Goal: Information Seeking & Learning: Learn about a topic

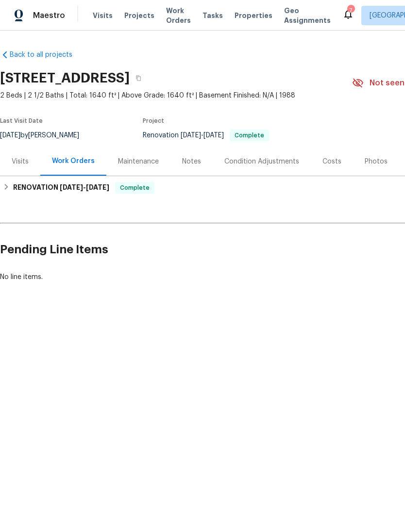
click at [366, 161] on div "Photos" at bounding box center [375, 162] width 23 height 10
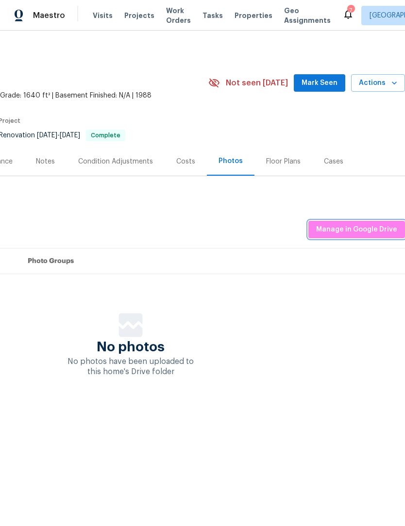
click at [369, 225] on span "Manage in Google Drive" at bounding box center [356, 230] width 81 height 12
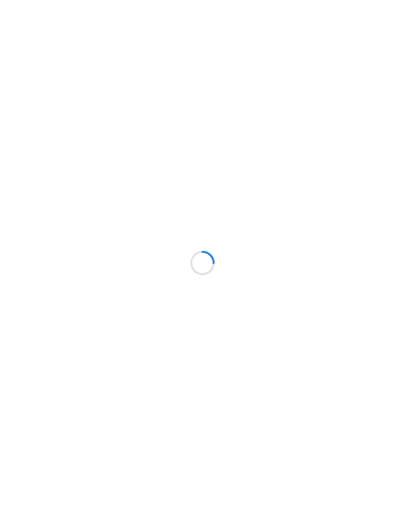
scroll to position [0, 0]
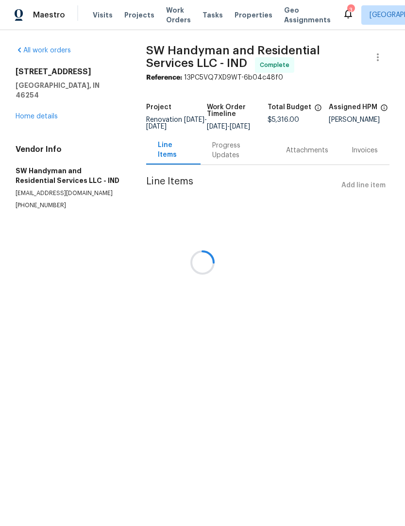
scroll to position [0, 0]
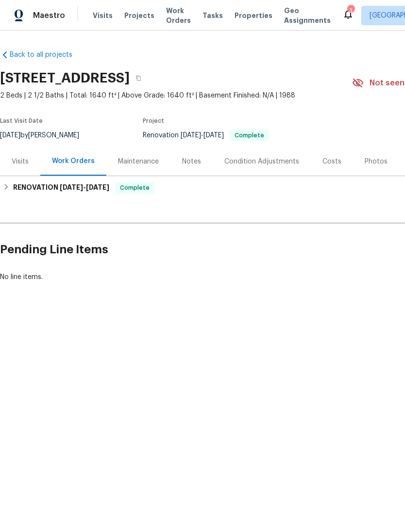
click at [21, 163] on div "Visits" at bounding box center [20, 162] width 17 height 10
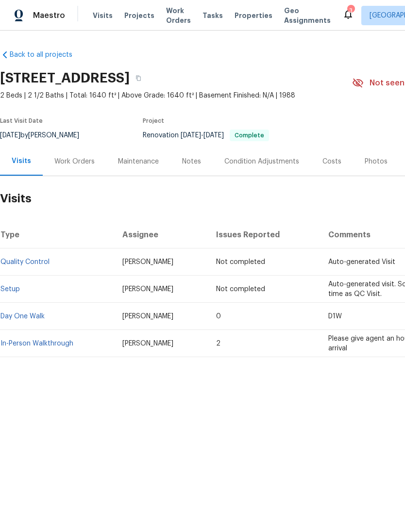
click at [26, 344] on link "In-Person Walkthrough" at bounding box center [36, 343] width 73 height 7
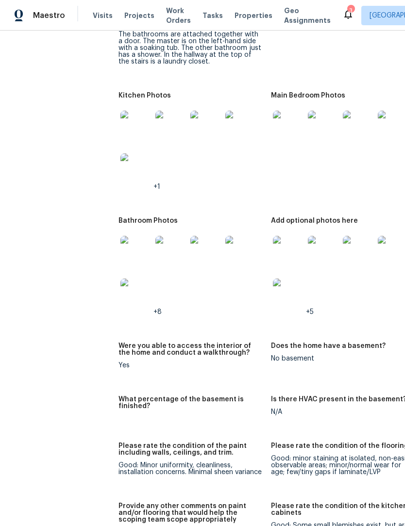
scroll to position [1455, 0]
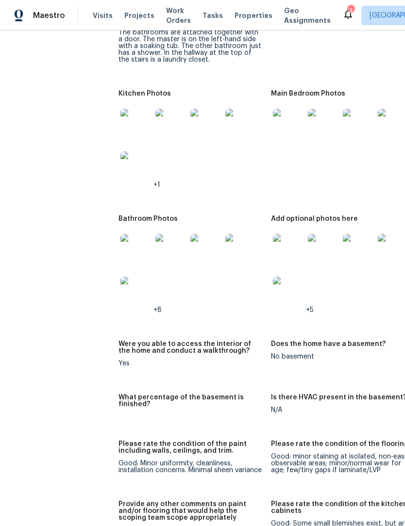
click at [278, 246] on img at bounding box center [288, 249] width 31 height 31
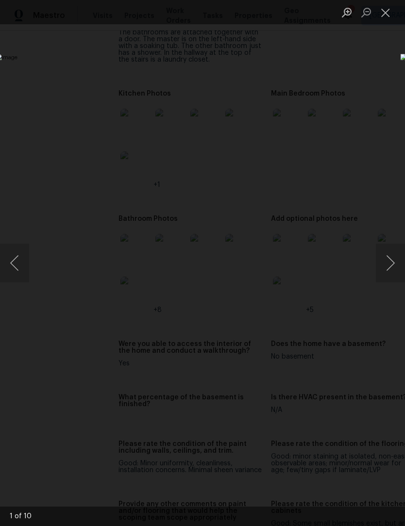
click at [391, 267] on button "Next image" at bounding box center [390, 263] width 29 height 39
click at [391, 265] on button "Next image" at bounding box center [390, 263] width 29 height 39
click at [390, 263] on button "Next image" at bounding box center [390, 263] width 29 height 39
click at [389, 265] on button "Next image" at bounding box center [390, 263] width 29 height 39
click at [390, 263] on button "Next image" at bounding box center [390, 263] width 29 height 39
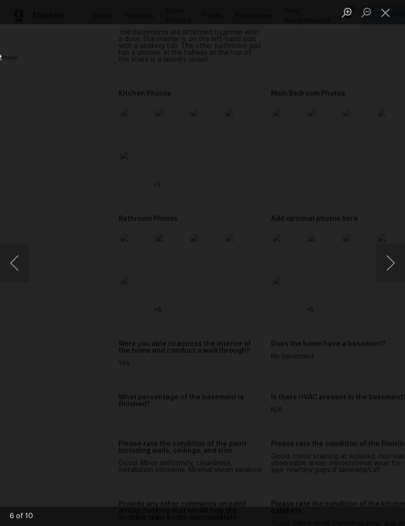
click at [389, 263] on button "Next image" at bounding box center [390, 263] width 29 height 39
click at [389, 265] on button "Next image" at bounding box center [390, 263] width 29 height 39
click at [389, 264] on button "Next image" at bounding box center [390, 263] width 29 height 39
click at [389, 265] on button "Next image" at bounding box center [390, 263] width 29 height 39
click at [391, 271] on button "Next image" at bounding box center [390, 263] width 29 height 39
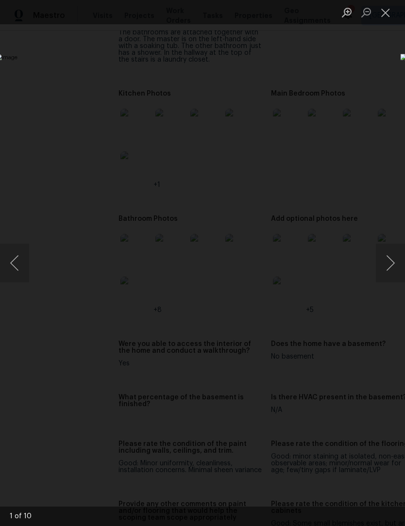
click at [388, 21] on button "Close lightbox" at bounding box center [385, 12] width 19 height 17
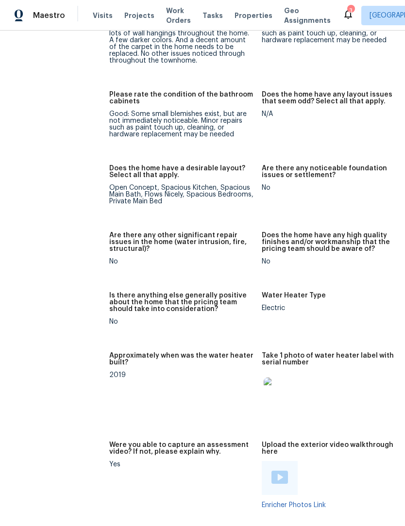
scroll to position [1982, 7]
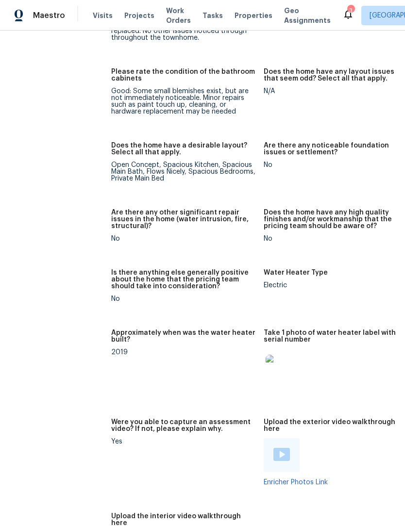
click at [277, 356] on img at bounding box center [280, 370] width 31 height 31
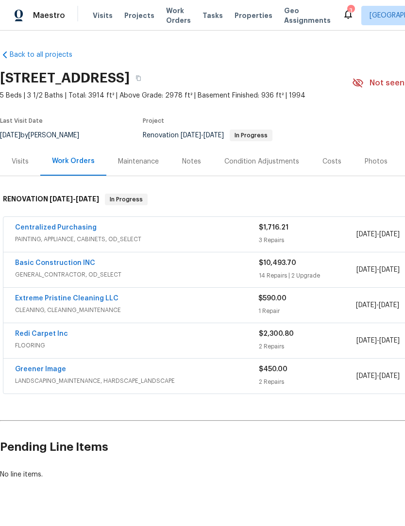
click at [20, 162] on div "Visits" at bounding box center [20, 162] width 17 height 10
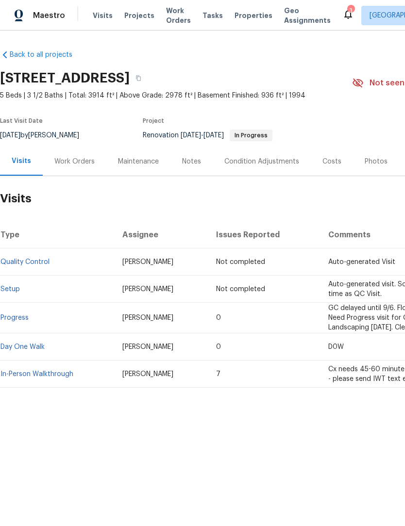
click at [30, 378] on link "In-Person Walkthrough" at bounding box center [36, 374] width 73 height 7
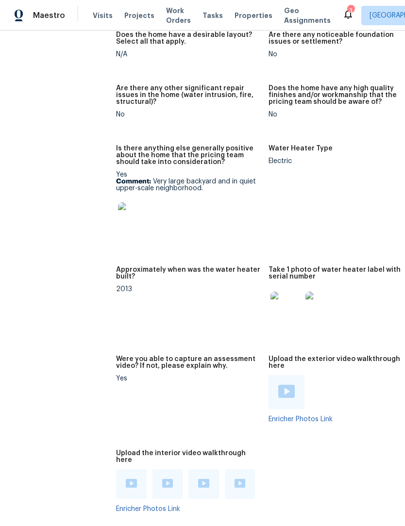
scroll to position [2305, 3]
click at [278, 298] on img at bounding box center [284, 307] width 31 height 31
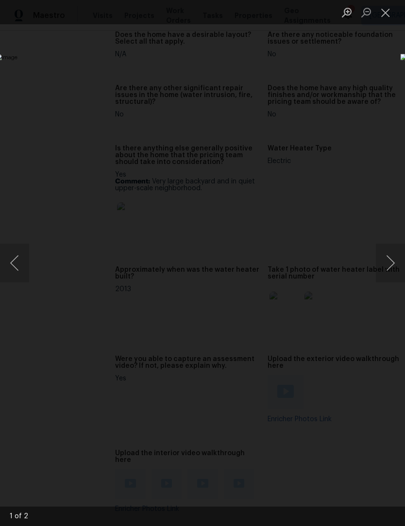
click at [391, 273] on button "Next image" at bounding box center [390, 263] width 29 height 39
click at [12, 264] on button "Previous image" at bounding box center [14, 263] width 29 height 39
click at [17, 261] on button "Previous image" at bounding box center [14, 263] width 29 height 39
click at [387, 14] on button "Close lightbox" at bounding box center [385, 12] width 19 height 17
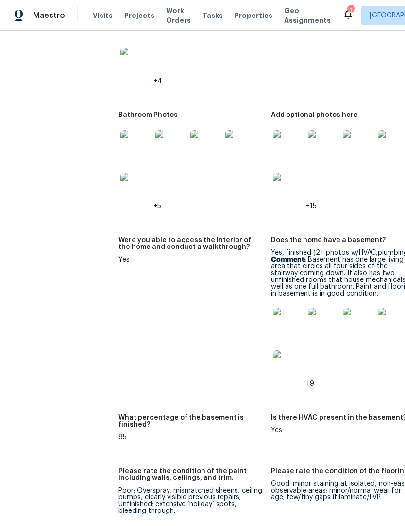
scroll to position [1484, 0]
click at [275, 308] on img at bounding box center [288, 323] width 31 height 31
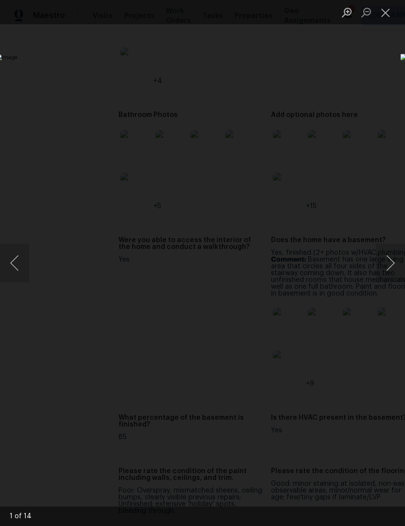
click at [393, 263] on button "Next image" at bounding box center [390, 263] width 29 height 39
click at [391, 266] on button "Next image" at bounding box center [390, 263] width 29 height 39
click at [389, 267] on button "Next image" at bounding box center [390, 263] width 29 height 39
click at [389, 265] on button "Next image" at bounding box center [390, 263] width 29 height 39
click at [15, 261] on button "Previous image" at bounding box center [14, 263] width 29 height 39
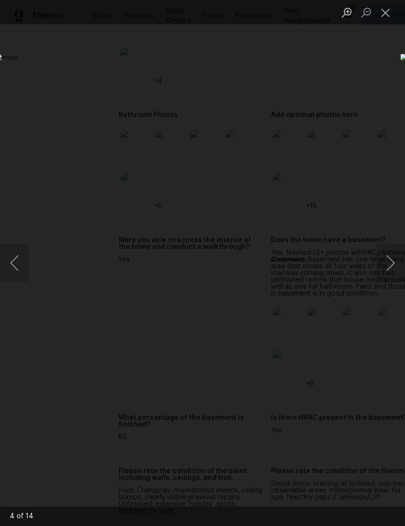
click at [391, 267] on button "Next image" at bounding box center [390, 263] width 29 height 39
click at [391, 265] on button "Next image" at bounding box center [390, 263] width 29 height 39
click at [390, 268] on button "Next image" at bounding box center [390, 263] width 29 height 39
click at [391, 269] on button "Next image" at bounding box center [390, 263] width 29 height 39
click at [389, 268] on button "Next image" at bounding box center [390, 263] width 29 height 39
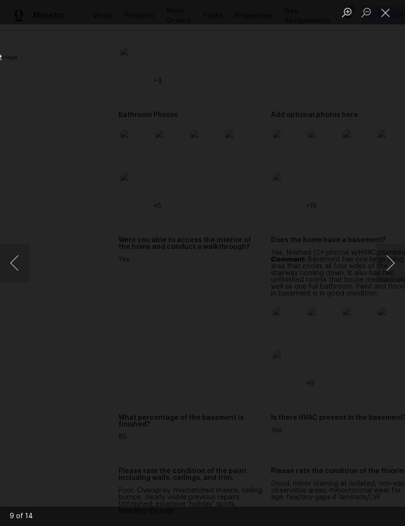
click at [390, 268] on button "Next image" at bounding box center [390, 263] width 29 height 39
click at [391, 268] on button "Next image" at bounding box center [390, 263] width 29 height 39
click at [389, 268] on button "Next image" at bounding box center [390, 263] width 29 height 39
click at [390, 268] on button "Next image" at bounding box center [390, 263] width 29 height 39
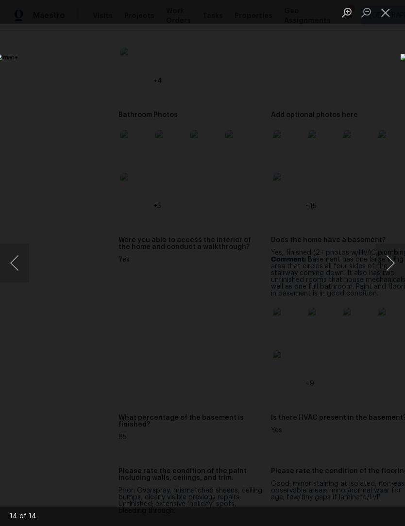
click at [15, 262] on button "Previous image" at bounding box center [14, 263] width 29 height 39
click at [15, 261] on button "Previous image" at bounding box center [14, 263] width 29 height 39
click at [391, 267] on button "Next image" at bounding box center [390, 263] width 29 height 39
click at [391, 266] on button "Next image" at bounding box center [390, 263] width 29 height 39
click at [14, 261] on button "Previous image" at bounding box center [14, 263] width 29 height 39
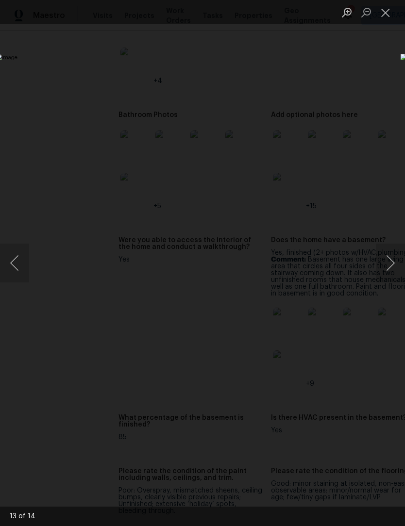
click at [18, 264] on button "Previous image" at bounding box center [14, 263] width 29 height 39
click at [20, 264] on button "Previous image" at bounding box center [14, 263] width 29 height 39
click at [18, 265] on button "Previous image" at bounding box center [14, 263] width 29 height 39
click at [20, 265] on button "Previous image" at bounding box center [14, 263] width 29 height 39
click at [19, 264] on button "Previous image" at bounding box center [14, 263] width 29 height 39
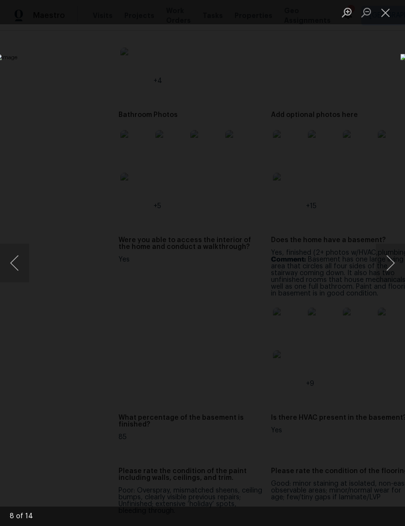
click at [20, 264] on button "Previous image" at bounding box center [14, 263] width 29 height 39
click at [21, 264] on button "Previous image" at bounding box center [14, 263] width 29 height 39
click at [21, 265] on button "Previous image" at bounding box center [14, 263] width 29 height 39
click at [20, 264] on button "Previous image" at bounding box center [14, 263] width 29 height 39
click at [20, 265] on button "Previous image" at bounding box center [14, 263] width 29 height 39
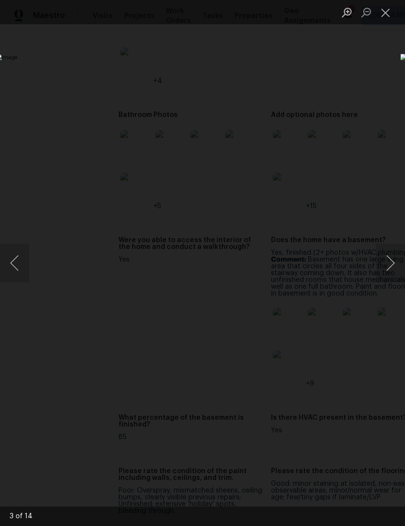
click at [20, 265] on button "Previous image" at bounding box center [14, 263] width 29 height 39
click at [394, 265] on button "Next image" at bounding box center [390, 263] width 29 height 39
click at [392, 266] on button "Next image" at bounding box center [390, 263] width 29 height 39
click at [390, 269] on button "Next image" at bounding box center [390, 263] width 29 height 39
click at [369, 39] on div "Lightbox" at bounding box center [202, 263] width 405 height 526
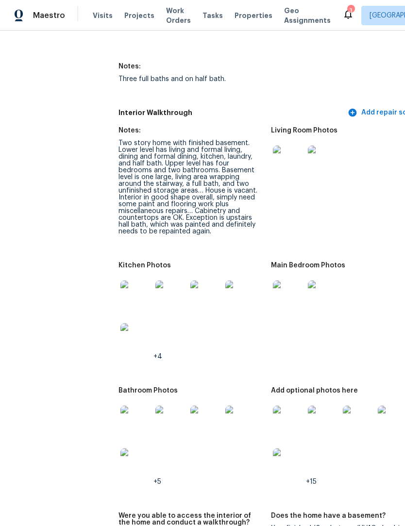
scroll to position [1208, 0]
click at [120, 281] on img at bounding box center [135, 296] width 31 height 31
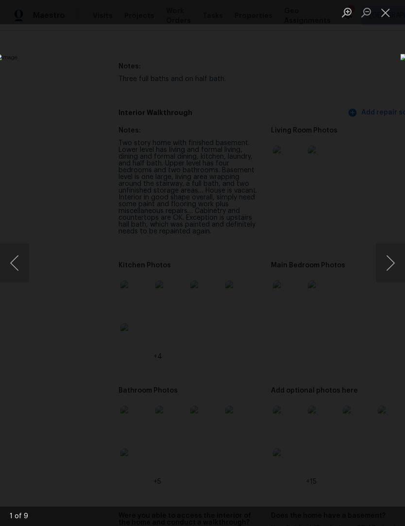
click at [387, 271] on button "Next image" at bounding box center [390, 263] width 29 height 39
click at [389, 271] on button "Next image" at bounding box center [390, 263] width 29 height 39
click at [389, 269] on button "Next image" at bounding box center [390, 263] width 29 height 39
click at [392, 272] on button "Next image" at bounding box center [390, 263] width 29 height 39
click at [389, 273] on button "Next image" at bounding box center [390, 263] width 29 height 39
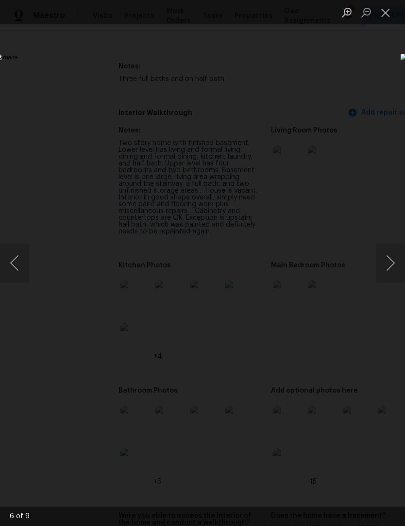
click at [390, 273] on button "Next image" at bounding box center [390, 263] width 29 height 39
click at [388, 272] on button "Next image" at bounding box center [390, 263] width 29 height 39
click at [382, 17] on button "Close lightbox" at bounding box center [385, 12] width 19 height 17
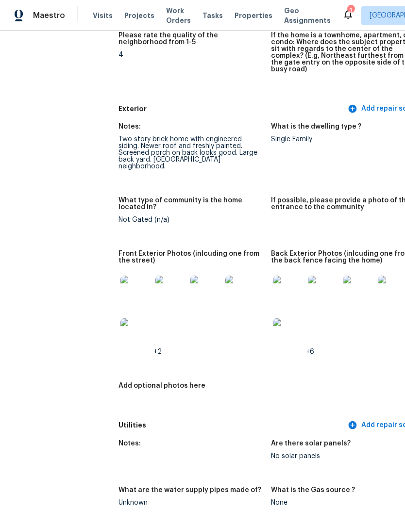
scroll to position [334, 0]
click at [273, 280] on img at bounding box center [288, 291] width 31 height 31
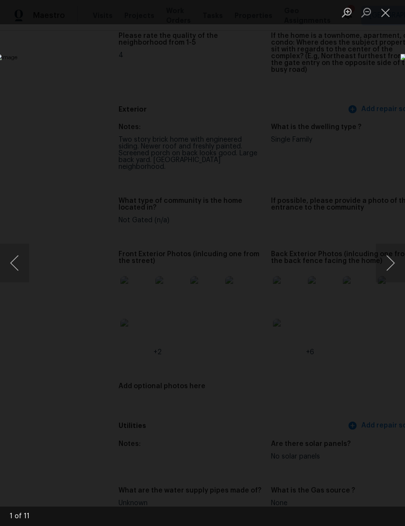
click at [392, 266] on button "Next image" at bounding box center [390, 263] width 29 height 39
click at [391, 270] on button "Next image" at bounding box center [390, 263] width 29 height 39
click at [385, 267] on button "Next image" at bounding box center [390, 263] width 29 height 39
click at [389, 270] on button "Next image" at bounding box center [390, 263] width 29 height 39
click at [388, 273] on button "Next image" at bounding box center [390, 263] width 29 height 39
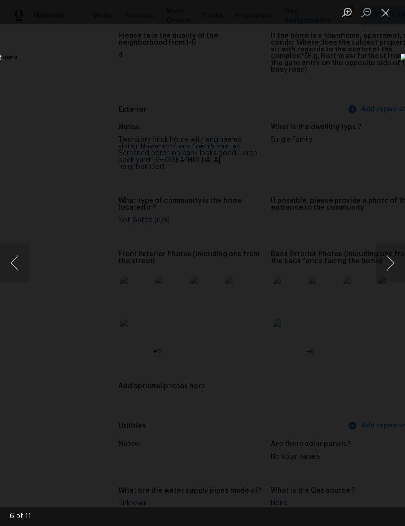
click at [388, 272] on button "Next image" at bounding box center [390, 263] width 29 height 39
click at [388, 271] on button "Next image" at bounding box center [390, 263] width 29 height 39
click at [385, 272] on button "Next image" at bounding box center [390, 263] width 29 height 39
click at [386, 272] on button "Next image" at bounding box center [390, 263] width 29 height 39
click at [387, 272] on button "Next image" at bounding box center [390, 263] width 29 height 39
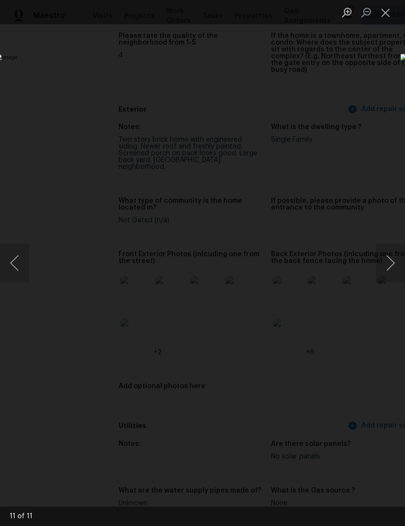
click at [388, 273] on button "Next image" at bounding box center [390, 263] width 29 height 39
click at [324, 106] on div "Lightbox" at bounding box center [202, 263] width 405 height 526
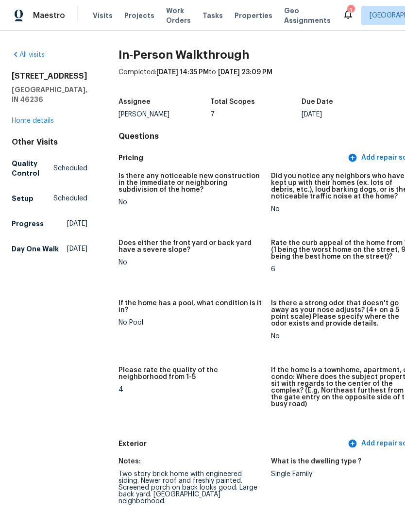
scroll to position [0, 0]
click at [30, 124] on link "Home details" at bounding box center [33, 120] width 42 height 7
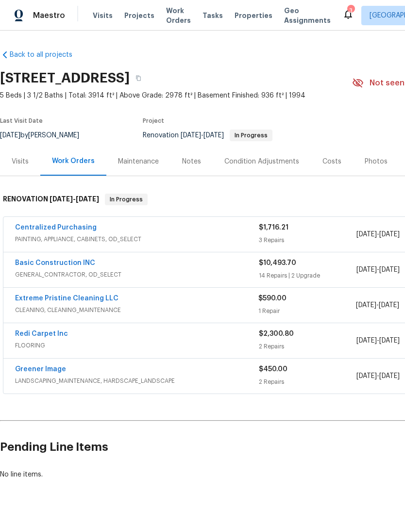
click at [16, 162] on div "Visits" at bounding box center [20, 162] width 17 height 10
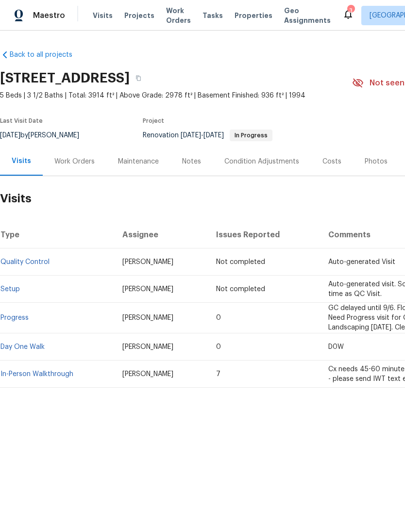
click at [15, 350] on link "Day One Walk" at bounding box center [22, 347] width 44 height 7
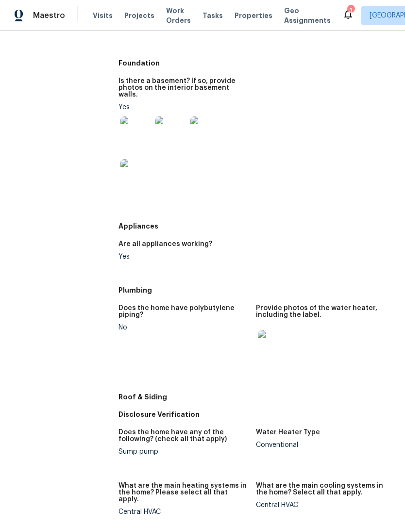
scroll to position [263, 0]
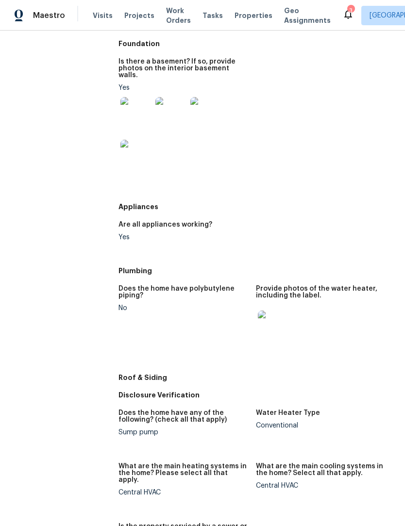
click at [261, 315] on img at bounding box center [273, 326] width 31 height 31
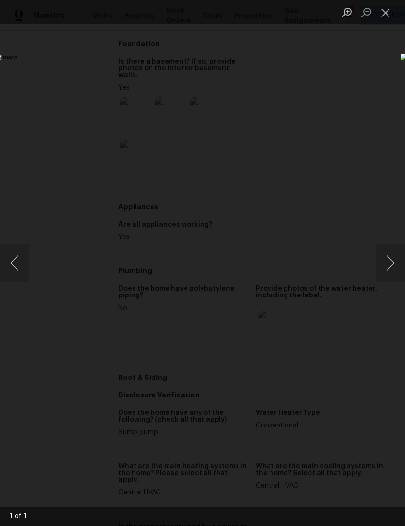
click at [388, 19] on button "Close lightbox" at bounding box center [385, 12] width 19 height 17
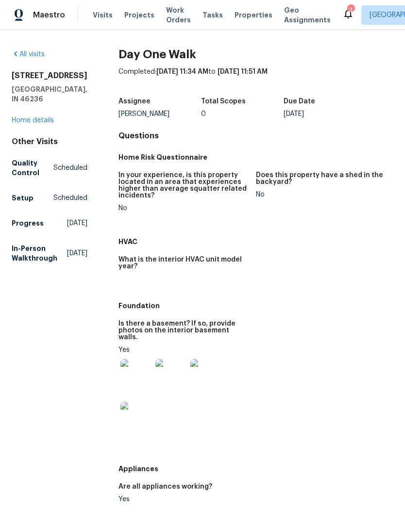
scroll to position [0, 0]
click at [26, 117] on link "Home details" at bounding box center [33, 120] width 42 height 7
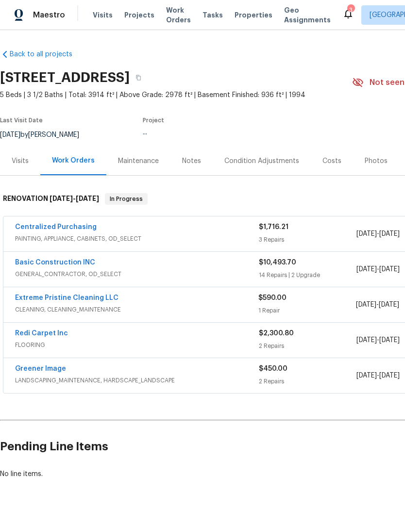
scroll to position [19, 0]
click at [25, 149] on div "Visits" at bounding box center [20, 161] width 40 height 29
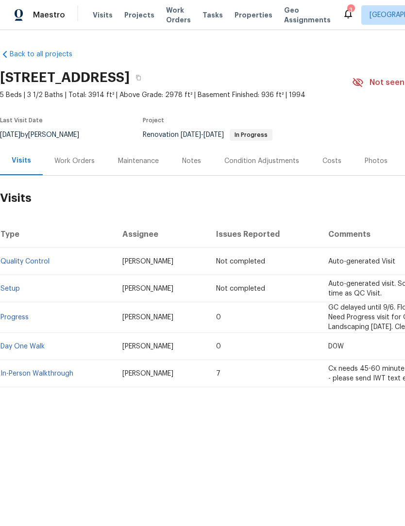
click at [36, 350] on link "Day One Walk" at bounding box center [22, 347] width 44 height 7
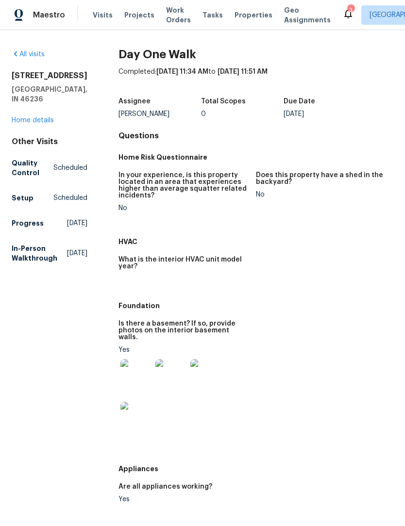
scroll to position [0, 0]
click at [43, 124] on link "Home details" at bounding box center [33, 120] width 42 height 7
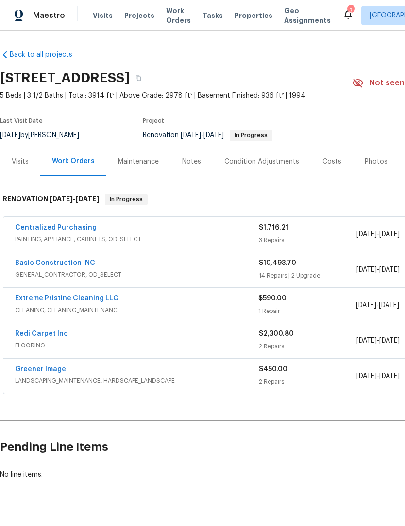
click at [21, 165] on div "Visits" at bounding box center [20, 162] width 17 height 10
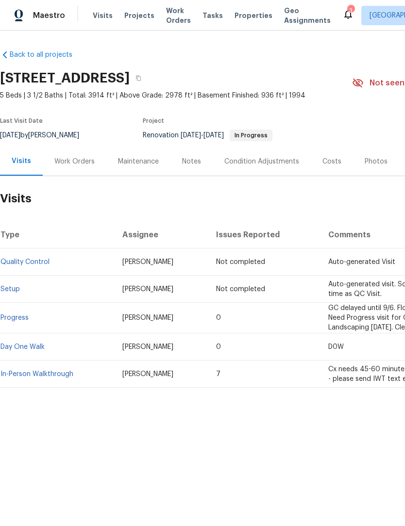
click at [64, 378] on link "In-Person Walkthrough" at bounding box center [36, 374] width 73 height 7
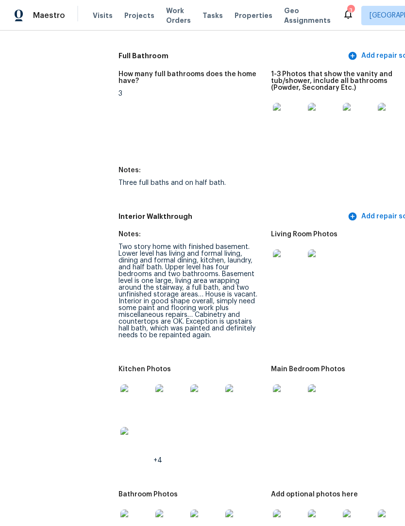
scroll to position [1105, 0]
click at [275, 251] on img at bounding box center [288, 264] width 31 height 31
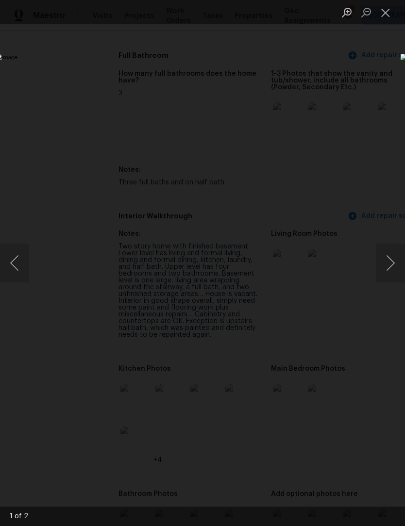
click at [392, 263] on button "Next image" at bounding box center [390, 263] width 29 height 39
click at [393, 262] on button "Next image" at bounding box center [390, 263] width 29 height 39
click at [304, 115] on div "Lightbox" at bounding box center [202, 263] width 405 height 526
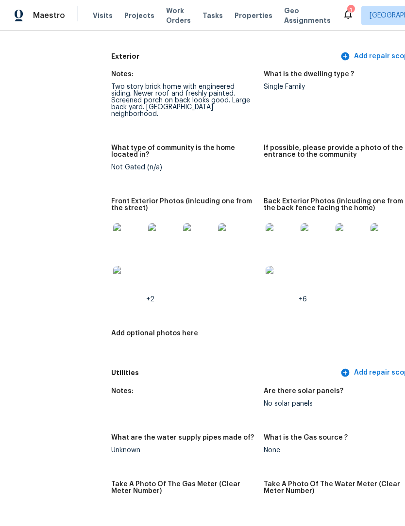
scroll to position [388, 7]
click at [119, 227] on img at bounding box center [129, 238] width 31 height 31
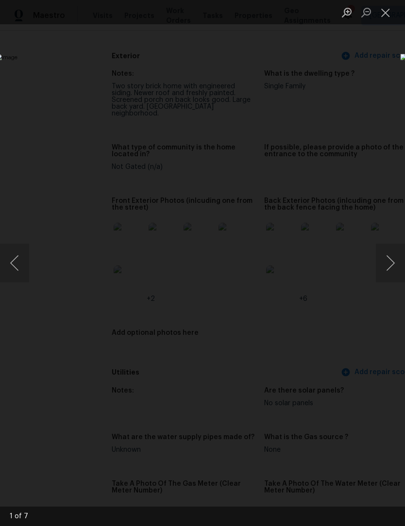
click at [387, 271] on button "Next image" at bounding box center [390, 263] width 29 height 39
click at [391, 270] on button "Next image" at bounding box center [390, 263] width 29 height 39
click at [284, 113] on div "Lightbox" at bounding box center [202, 263] width 405 height 526
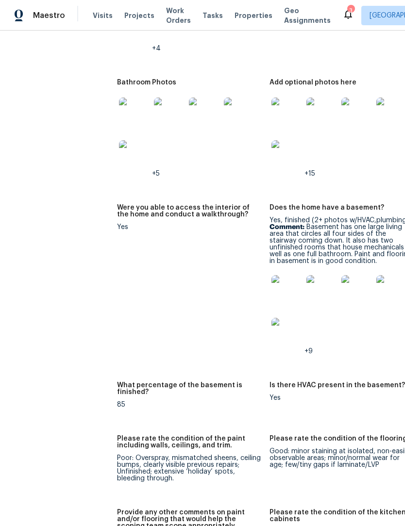
scroll to position [1518, 1]
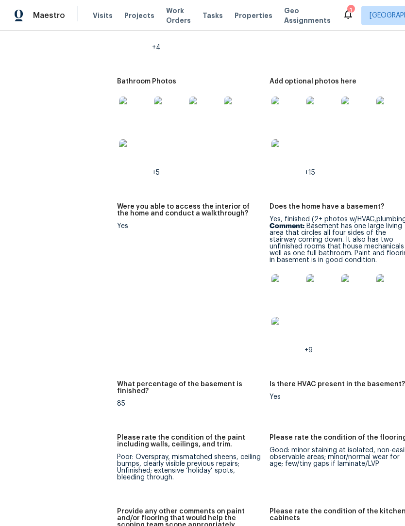
click at [279, 278] on img at bounding box center [286, 289] width 31 height 31
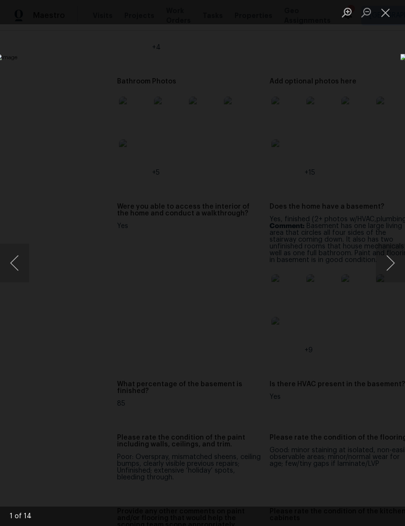
click at [385, 263] on button "Next image" at bounding box center [390, 263] width 29 height 39
click at [391, 260] on button "Next image" at bounding box center [390, 263] width 29 height 39
click at [386, 262] on button "Next image" at bounding box center [390, 263] width 29 height 39
click at [389, 264] on button "Next image" at bounding box center [390, 263] width 29 height 39
click at [387, 261] on button "Next image" at bounding box center [390, 263] width 29 height 39
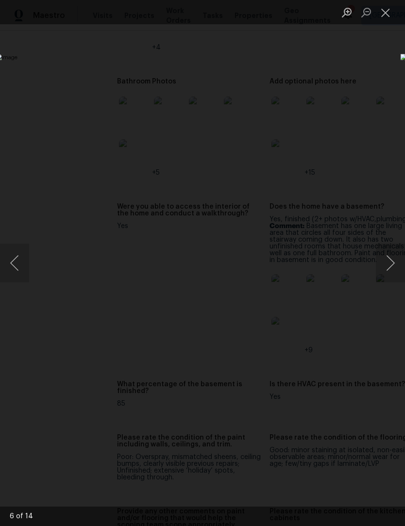
click at [384, 262] on button "Next image" at bounding box center [390, 263] width 29 height 39
click at [392, 259] on button "Next image" at bounding box center [390, 263] width 29 height 39
click at [393, 265] on button "Next image" at bounding box center [390, 263] width 29 height 39
click at [390, 261] on button "Next image" at bounding box center [390, 263] width 29 height 39
click at [388, 266] on button "Next image" at bounding box center [390, 263] width 29 height 39
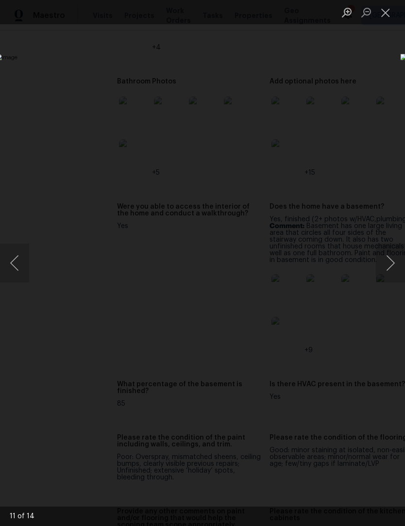
click at [389, 268] on button "Next image" at bounding box center [390, 263] width 29 height 39
click at [387, 267] on button "Next image" at bounding box center [390, 263] width 29 height 39
click at [389, 267] on button "Next image" at bounding box center [390, 263] width 29 height 39
click at [378, 14] on button "Close lightbox" at bounding box center [385, 12] width 19 height 17
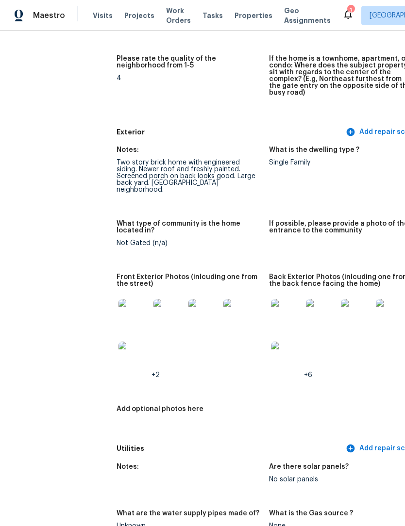
scroll to position [312, 1]
click at [345, 306] on img at bounding box center [356, 314] width 31 height 31
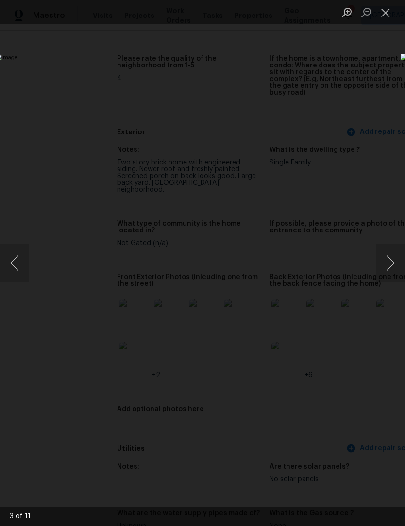
click at [389, 263] on button "Next image" at bounding box center [390, 263] width 29 height 39
click at [392, 262] on button "Next image" at bounding box center [390, 263] width 29 height 39
click at [391, 264] on button "Next image" at bounding box center [390, 263] width 29 height 39
click at [392, 264] on button "Next image" at bounding box center [390, 263] width 29 height 39
click at [393, 267] on button "Next image" at bounding box center [390, 263] width 29 height 39
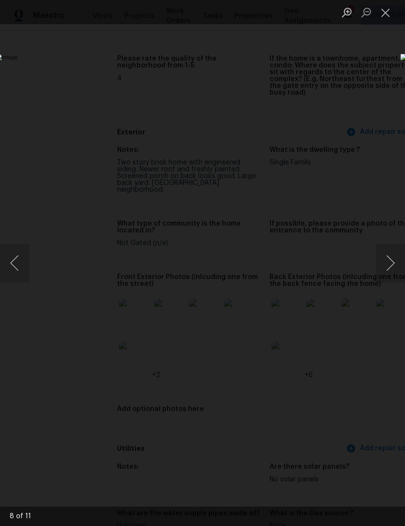
click at [397, 266] on button "Next image" at bounding box center [390, 263] width 29 height 39
click at [391, 272] on button "Next image" at bounding box center [390, 263] width 29 height 39
click at [391, 267] on button "Next image" at bounding box center [390, 263] width 29 height 39
click at [394, 271] on button "Next image" at bounding box center [390, 263] width 29 height 39
click at [390, 11] on button "Close lightbox" at bounding box center [385, 12] width 19 height 17
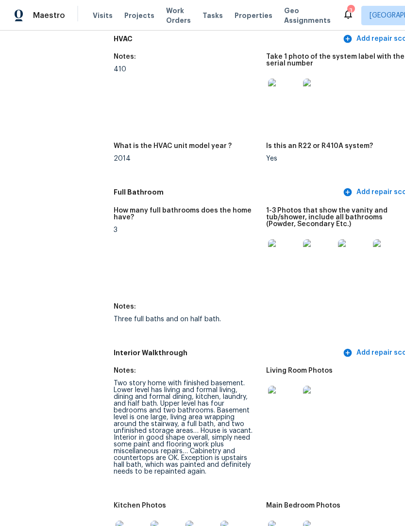
scroll to position [969, 4]
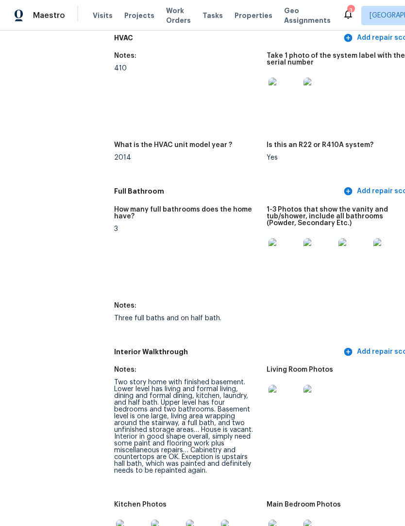
click at [277, 244] on img at bounding box center [283, 253] width 31 height 31
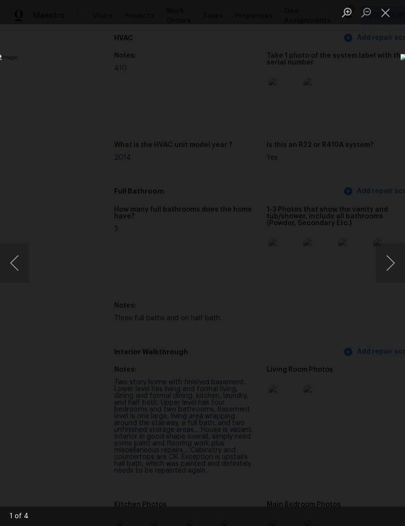
click at [390, 267] on button "Next image" at bounding box center [390, 263] width 29 height 39
click at [385, 272] on button "Next image" at bounding box center [390, 263] width 29 height 39
click at [387, 269] on button "Next image" at bounding box center [390, 263] width 29 height 39
click at [387, 270] on button "Next image" at bounding box center [390, 263] width 29 height 39
click at [18, 265] on button "Previous image" at bounding box center [14, 263] width 29 height 39
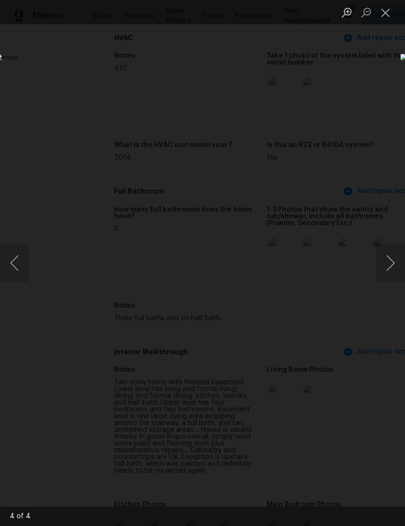
click at [15, 262] on button "Previous image" at bounding box center [14, 263] width 29 height 39
click at [390, 12] on button "Close lightbox" at bounding box center [385, 12] width 19 height 17
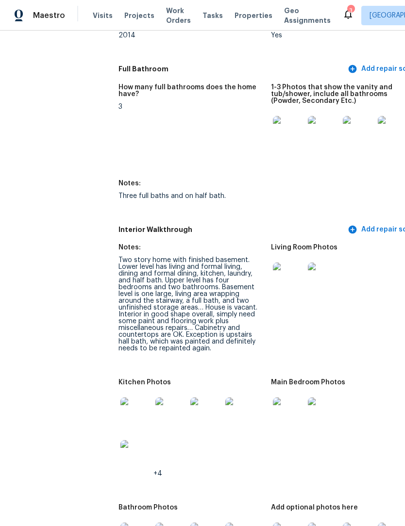
scroll to position [1092, 0]
click at [276, 269] on img at bounding box center [288, 278] width 31 height 31
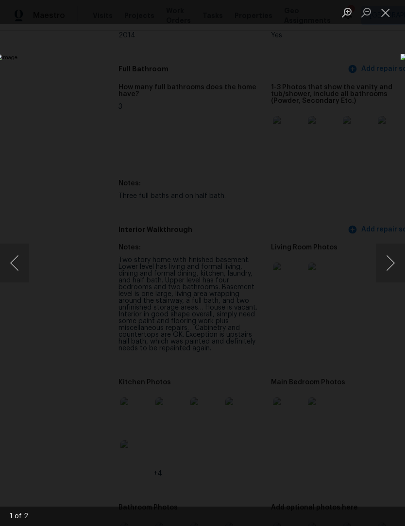
click at [390, 266] on button "Next image" at bounding box center [390, 263] width 29 height 39
click at [390, 271] on button "Next image" at bounding box center [390, 263] width 29 height 39
click at [382, 14] on button "Close lightbox" at bounding box center [385, 12] width 19 height 17
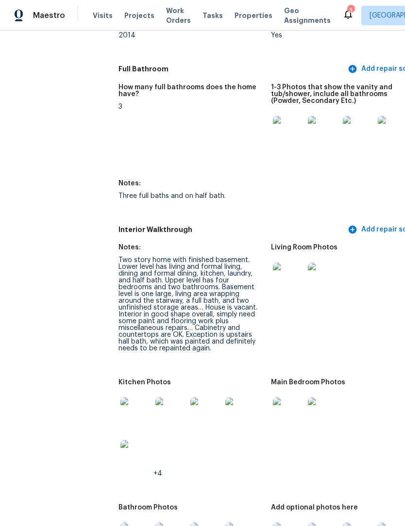
click at [120, 406] on img at bounding box center [135, 412] width 31 height 31
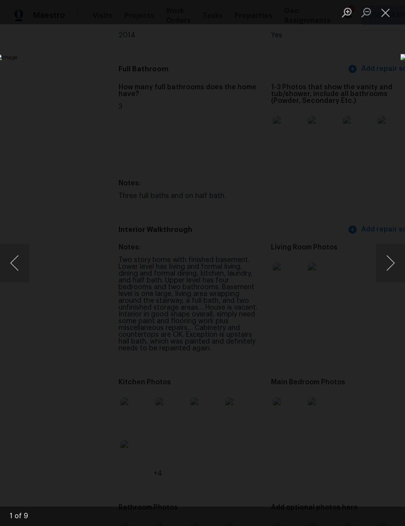
click at [389, 270] on button "Next image" at bounding box center [390, 263] width 29 height 39
click at [388, 267] on button "Next image" at bounding box center [390, 263] width 29 height 39
click at [389, 266] on button "Next image" at bounding box center [390, 263] width 29 height 39
click at [391, 270] on button "Next image" at bounding box center [390, 263] width 29 height 39
click at [390, 273] on button "Next image" at bounding box center [390, 263] width 29 height 39
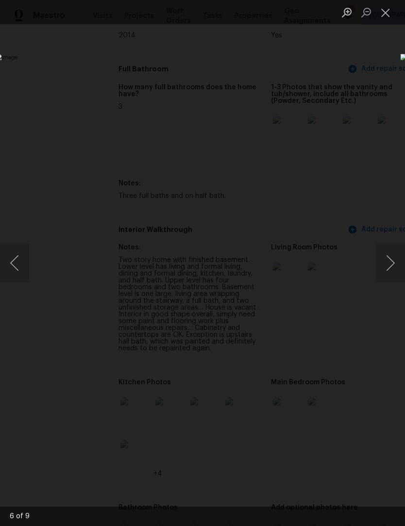
click at [389, 276] on button "Next image" at bounding box center [390, 263] width 29 height 39
click at [387, 270] on button "Next image" at bounding box center [390, 263] width 29 height 39
click at [390, 13] on button "Close lightbox" at bounding box center [385, 12] width 19 height 17
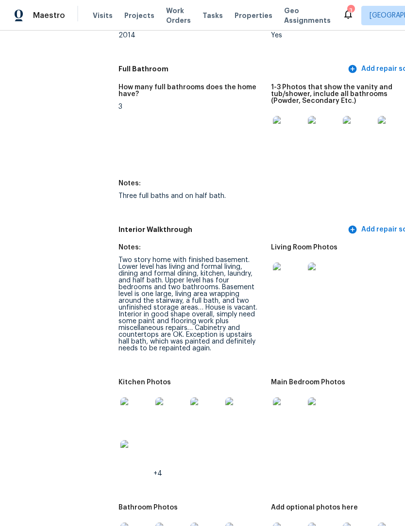
click at [277, 408] on img at bounding box center [288, 412] width 31 height 31
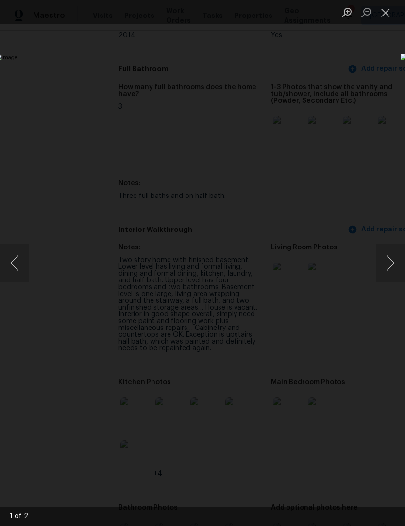
click at [385, 274] on button "Next image" at bounding box center [390, 263] width 29 height 39
click at [392, 13] on button "Close lightbox" at bounding box center [385, 12] width 19 height 17
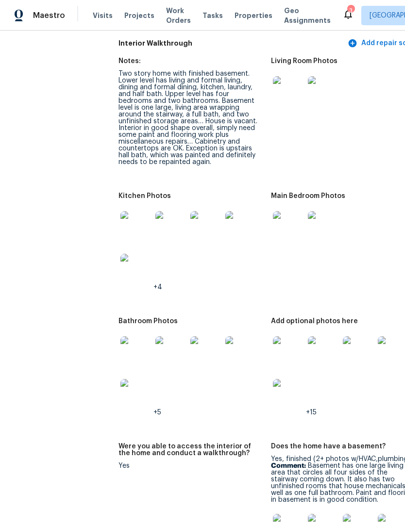
scroll to position [1279, 0]
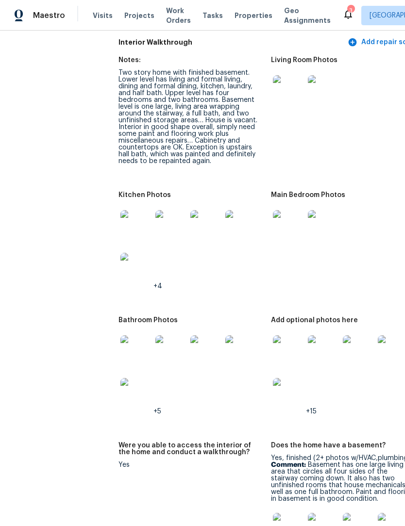
click at [123, 341] on img at bounding box center [135, 350] width 31 height 31
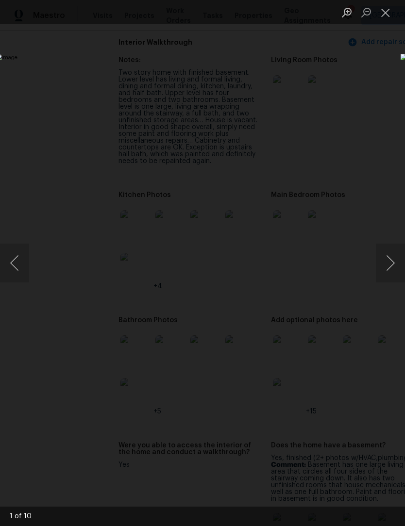
click at [392, 264] on button "Next image" at bounding box center [390, 263] width 29 height 39
click at [390, 265] on button "Next image" at bounding box center [390, 263] width 29 height 39
click at [391, 267] on button "Next image" at bounding box center [390, 263] width 29 height 39
click at [390, 268] on button "Next image" at bounding box center [390, 263] width 29 height 39
click at [386, 270] on button "Next image" at bounding box center [390, 263] width 29 height 39
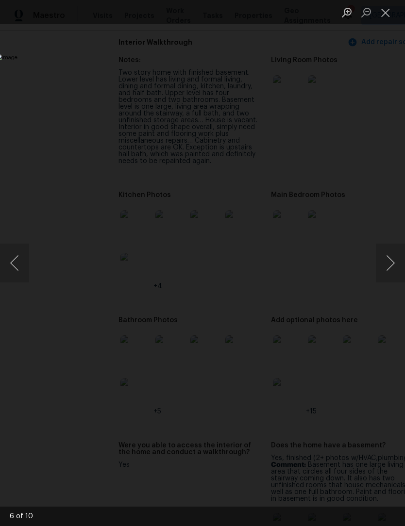
click at [390, 270] on button "Next image" at bounding box center [390, 263] width 29 height 39
click at [389, 274] on button "Next image" at bounding box center [390, 263] width 29 height 39
click at [390, 274] on button "Next image" at bounding box center [390, 263] width 29 height 39
click at [389, 279] on button "Next image" at bounding box center [390, 263] width 29 height 39
click at [385, 15] on button "Close lightbox" at bounding box center [385, 12] width 19 height 17
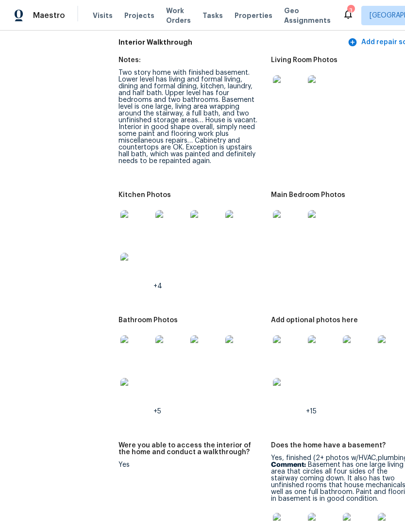
click at [273, 342] on img at bounding box center [288, 350] width 31 height 31
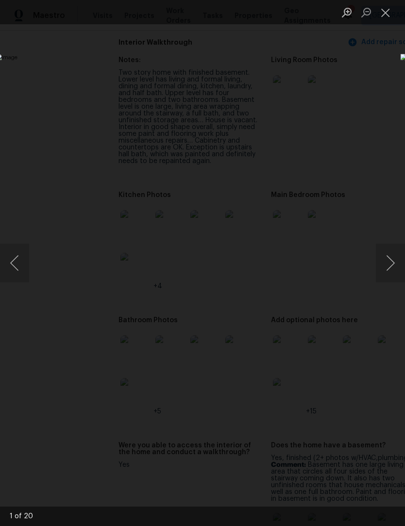
click at [390, 266] on button "Next image" at bounding box center [390, 263] width 29 height 39
click at [388, 267] on button "Next image" at bounding box center [390, 263] width 29 height 39
click at [391, 267] on button "Next image" at bounding box center [390, 263] width 29 height 39
click at [390, 269] on button "Next image" at bounding box center [390, 263] width 29 height 39
click at [389, 271] on button "Next image" at bounding box center [390, 263] width 29 height 39
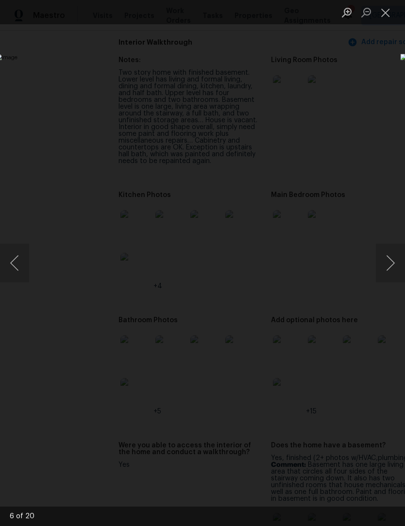
click at [387, 273] on button "Next image" at bounding box center [390, 263] width 29 height 39
click at [389, 270] on button "Next image" at bounding box center [390, 263] width 29 height 39
click at [28, 263] on button "Previous image" at bounding box center [14, 263] width 29 height 39
click at [15, 274] on button "Previous image" at bounding box center [14, 263] width 29 height 39
click at [14, 277] on button "Previous image" at bounding box center [14, 263] width 29 height 39
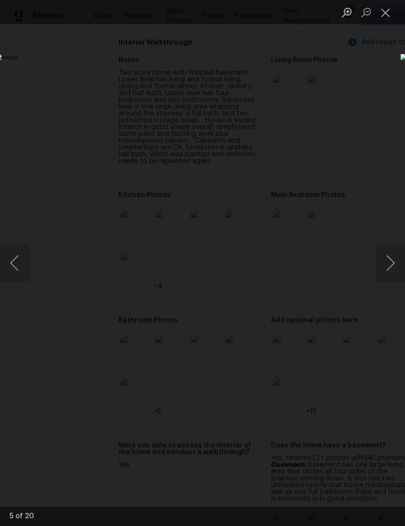
click at [15, 279] on button "Previous image" at bounding box center [14, 263] width 29 height 39
click at [19, 278] on button "Previous image" at bounding box center [14, 263] width 29 height 39
click at [11, 272] on button "Previous image" at bounding box center [14, 263] width 29 height 39
click at [28, 260] on button "Previous image" at bounding box center [14, 263] width 29 height 39
click at [395, 256] on button "Next image" at bounding box center [390, 263] width 29 height 39
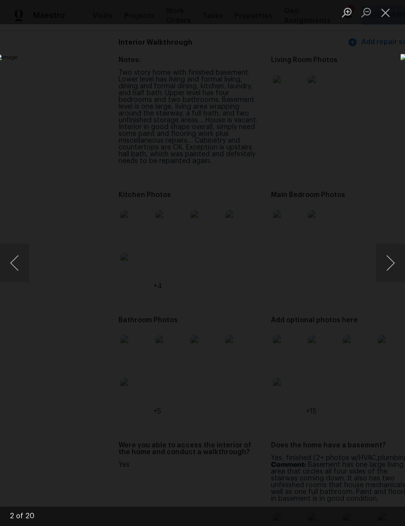
click at [26, 263] on button "Previous image" at bounding box center [14, 263] width 29 height 39
click at [15, 264] on button "Previous image" at bounding box center [14, 263] width 29 height 39
click at [17, 271] on button "Previous image" at bounding box center [14, 263] width 29 height 39
click at [17, 269] on button "Previous image" at bounding box center [14, 263] width 29 height 39
click at [388, 263] on button "Next image" at bounding box center [390, 263] width 29 height 39
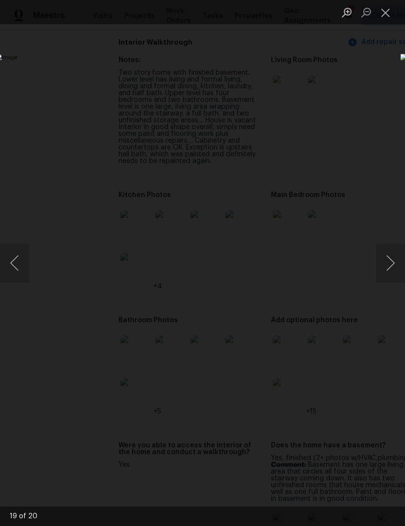
click at [385, 265] on button "Next image" at bounding box center [390, 263] width 29 height 39
click at [385, 267] on button "Next image" at bounding box center [390, 263] width 29 height 39
click at [384, 267] on button "Next image" at bounding box center [390, 263] width 29 height 39
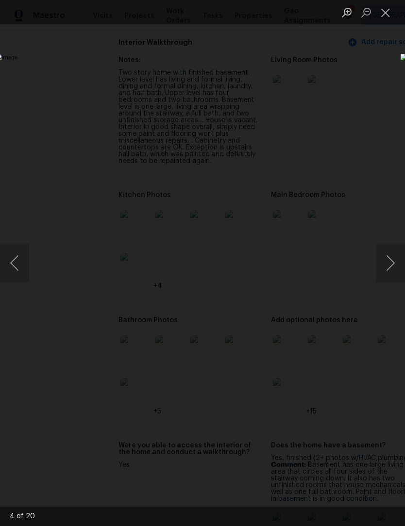
click at [25, 268] on button "Previous image" at bounding box center [14, 263] width 29 height 39
click at [390, 15] on button "Close lightbox" at bounding box center [385, 12] width 19 height 17
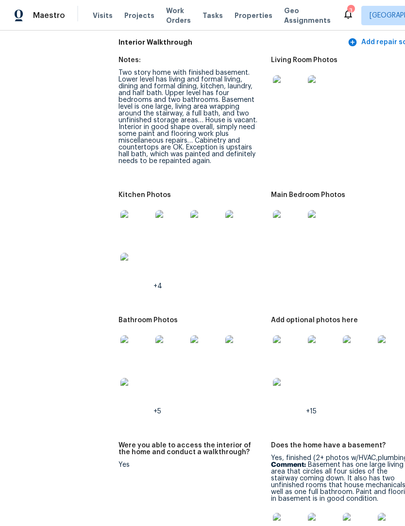
click at [120, 210] on img at bounding box center [135, 225] width 31 height 31
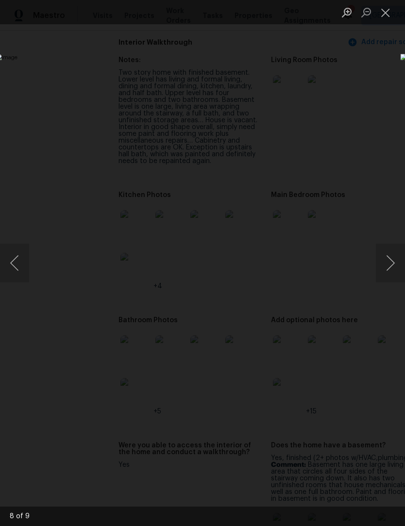
click at [384, 11] on button "Close lightbox" at bounding box center [385, 12] width 19 height 17
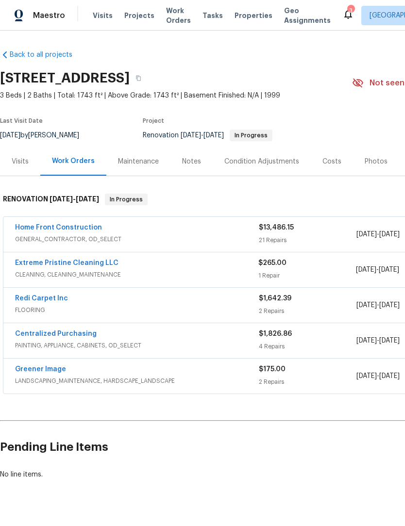
click at [16, 163] on div "Visits" at bounding box center [20, 162] width 17 height 10
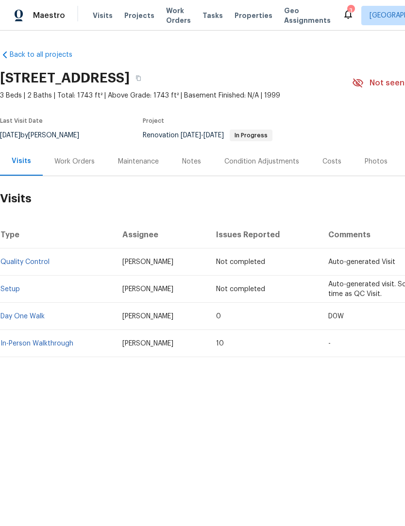
click at [18, 344] on link "In-Person Walkthrough" at bounding box center [36, 343] width 73 height 7
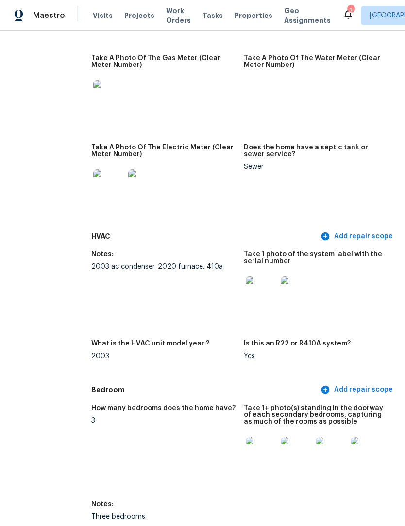
scroll to position [900, 14]
click at [267, 283] on img at bounding box center [260, 291] width 31 height 31
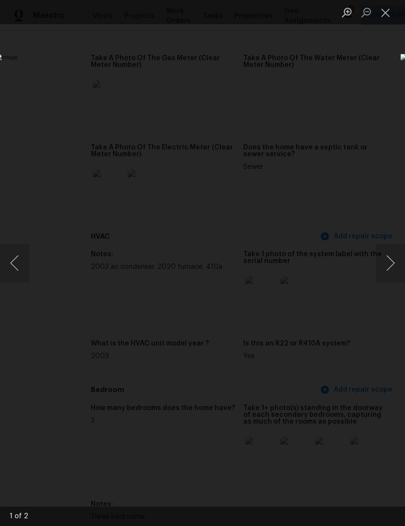
click at [391, 265] on button "Next image" at bounding box center [390, 263] width 29 height 39
click at [394, 262] on button "Next image" at bounding box center [390, 263] width 29 height 39
click at [386, 17] on button "Close lightbox" at bounding box center [385, 12] width 19 height 17
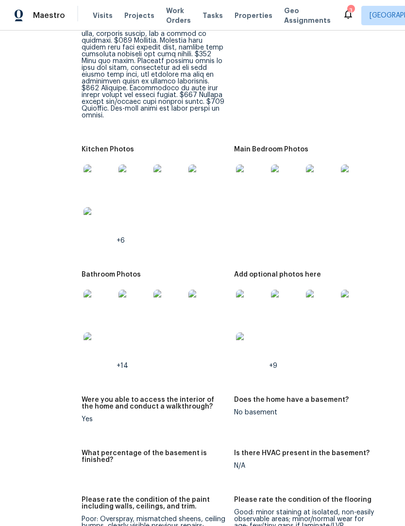
scroll to position [1569, 22]
click at [257, 299] on img at bounding box center [252, 305] width 31 height 31
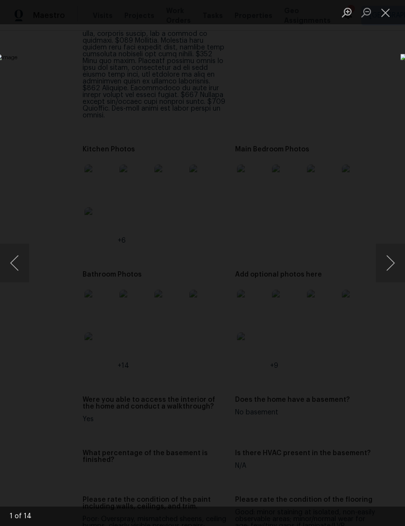
click at [386, 276] on button "Next image" at bounding box center [390, 263] width 29 height 39
click at [387, 269] on button "Next image" at bounding box center [390, 263] width 29 height 39
click at [388, 269] on button "Next image" at bounding box center [390, 263] width 29 height 39
click at [14, 265] on button "Previous image" at bounding box center [14, 263] width 29 height 39
click at [19, 268] on button "Previous image" at bounding box center [14, 263] width 29 height 39
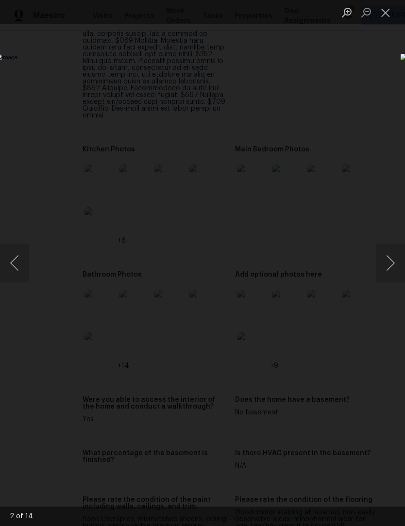
click at [389, 269] on button "Next image" at bounding box center [390, 263] width 29 height 39
click at [388, 265] on button "Next image" at bounding box center [390, 263] width 29 height 39
click at [387, 268] on button "Next image" at bounding box center [390, 263] width 29 height 39
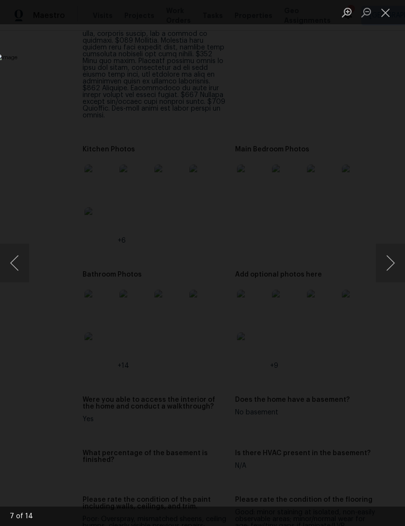
click at [388, 269] on button "Next image" at bounding box center [390, 263] width 29 height 39
click at [387, 268] on button "Next image" at bounding box center [390, 263] width 29 height 39
click at [385, 270] on button "Next image" at bounding box center [390, 263] width 29 height 39
click at [387, 271] on button "Next image" at bounding box center [390, 263] width 29 height 39
click at [387, 269] on button "Next image" at bounding box center [390, 263] width 29 height 39
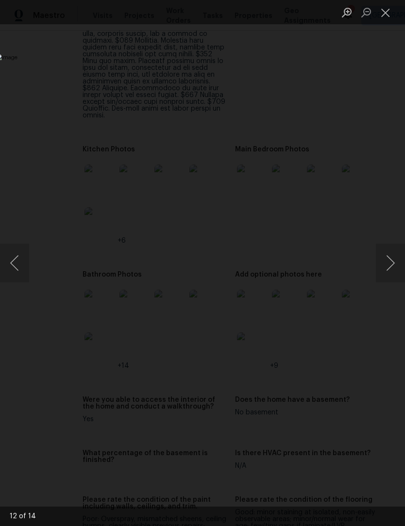
click at [387, 270] on button "Next image" at bounding box center [390, 263] width 29 height 39
click at [387, 269] on button "Next image" at bounding box center [390, 263] width 29 height 39
click at [388, 268] on button "Next image" at bounding box center [390, 263] width 29 height 39
click at [385, 17] on button "Close lightbox" at bounding box center [385, 12] width 19 height 17
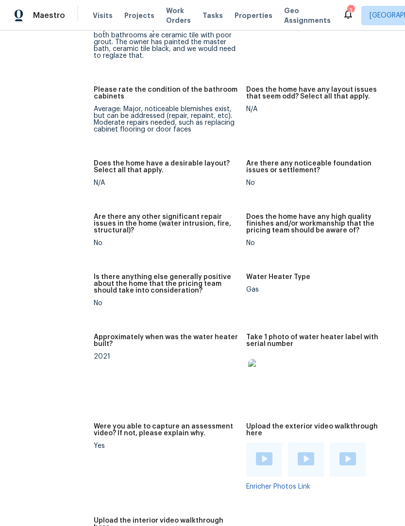
scroll to position [2182, 11]
click at [266, 365] on img at bounding box center [263, 374] width 31 height 31
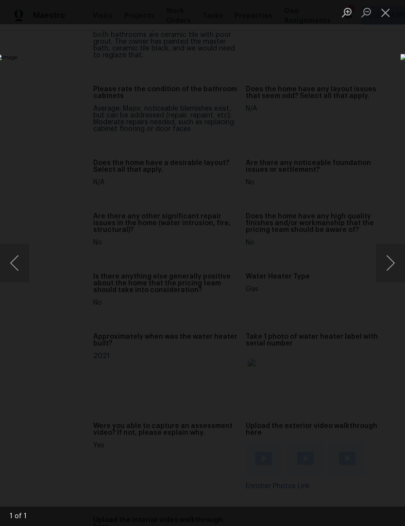
click at [21, 269] on button "Previous image" at bounding box center [14, 263] width 29 height 39
click at [390, 7] on button "Close lightbox" at bounding box center [385, 12] width 19 height 17
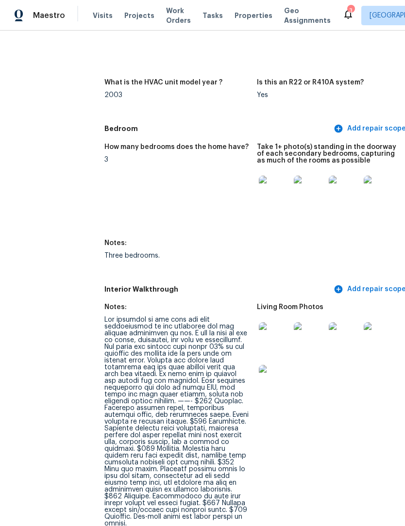
scroll to position [1182, 13]
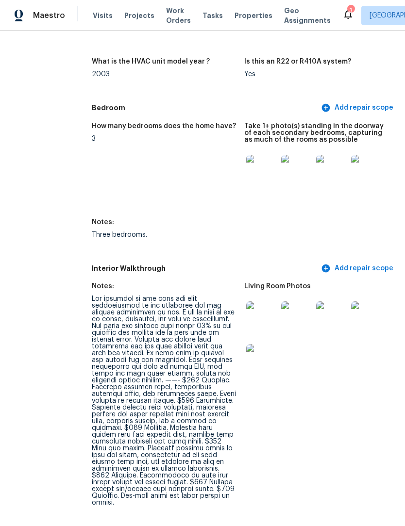
click at [269, 314] on img at bounding box center [261, 316] width 31 height 31
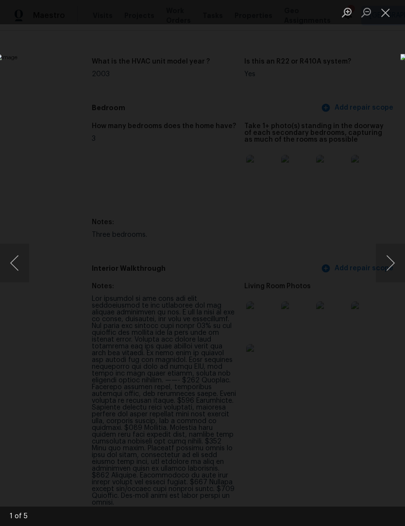
click at [393, 273] on button "Next image" at bounding box center [390, 263] width 29 height 39
click at [389, 271] on button "Next image" at bounding box center [390, 263] width 29 height 39
click at [388, 269] on button "Next image" at bounding box center [390, 263] width 29 height 39
click at [388, 262] on button "Next image" at bounding box center [390, 263] width 29 height 39
click at [387, 19] on button "Close lightbox" at bounding box center [385, 12] width 19 height 17
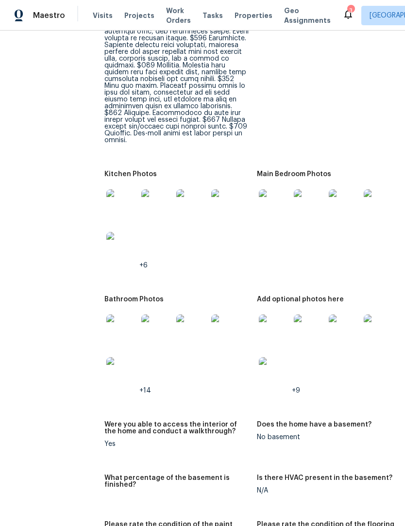
scroll to position [1544, 0]
click at [113, 197] on img at bounding box center [121, 204] width 31 height 31
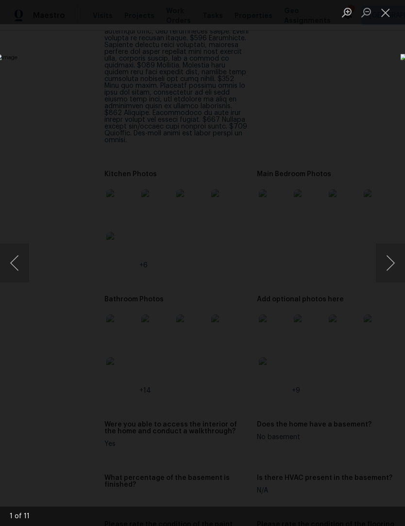
click at [394, 263] on button "Next image" at bounding box center [390, 263] width 29 height 39
click at [389, 265] on button "Next image" at bounding box center [390, 263] width 29 height 39
click at [391, 261] on button "Next image" at bounding box center [390, 263] width 29 height 39
click at [394, 261] on button "Next image" at bounding box center [390, 263] width 29 height 39
click at [388, 265] on button "Next image" at bounding box center [390, 263] width 29 height 39
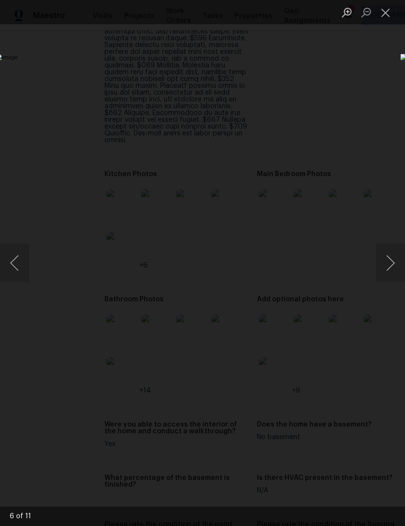
click at [388, 265] on button "Next image" at bounding box center [390, 263] width 29 height 39
click at [387, 268] on button "Next image" at bounding box center [390, 263] width 29 height 39
click at [388, 269] on button "Next image" at bounding box center [390, 263] width 29 height 39
click at [386, 17] on button "Close lightbox" at bounding box center [385, 12] width 19 height 17
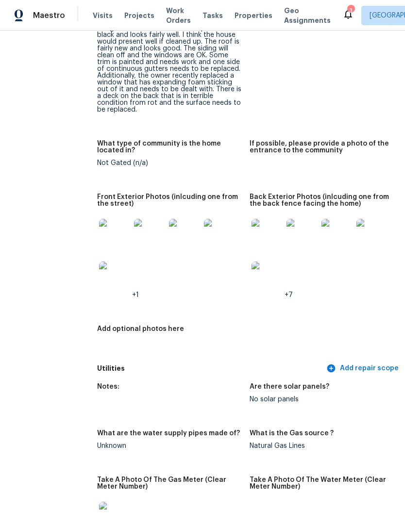
scroll to position [466, 11]
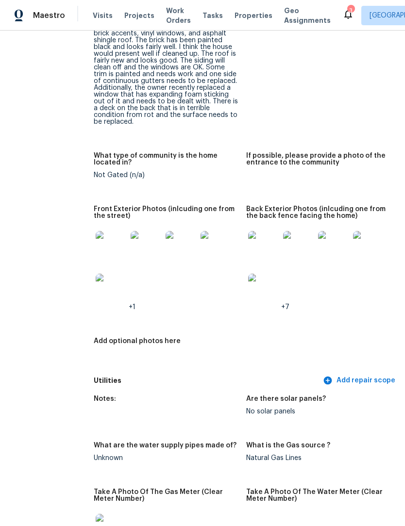
click at [265, 236] on img at bounding box center [263, 246] width 31 height 31
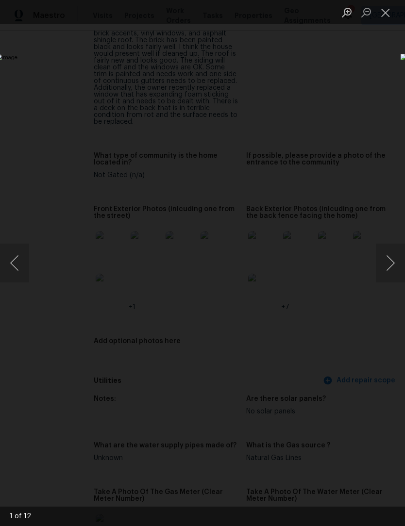
click at [311, 105] on div "Lightbox" at bounding box center [202, 263] width 405 height 526
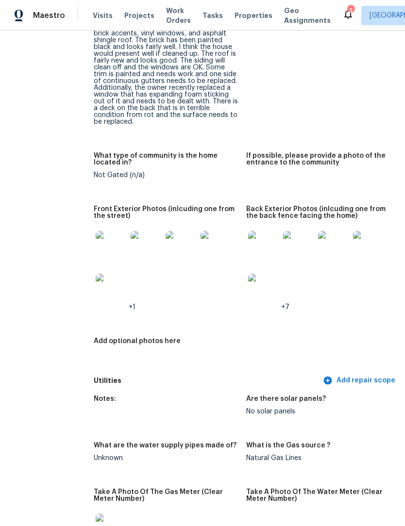
click at [106, 247] on img at bounding box center [111, 246] width 31 height 31
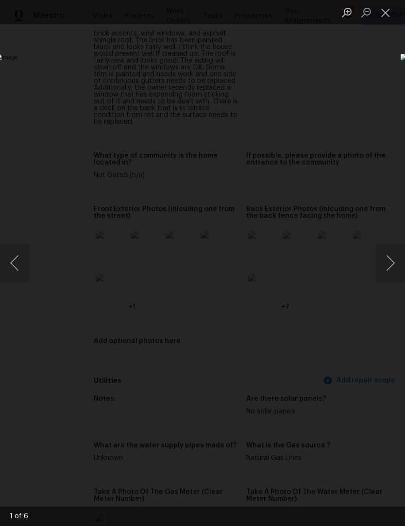
click at [395, 264] on button "Next image" at bounding box center [390, 263] width 29 height 39
click at [394, 261] on button "Next image" at bounding box center [390, 263] width 29 height 39
click at [392, 264] on button "Next image" at bounding box center [390, 263] width 29 height 39
click at [390, 265] on button "Next image" at bounding box center [390, 263] width 29 height 39
click at [388, 263] on button "Next image" at bounding box center [390, 263] width 29 height 39
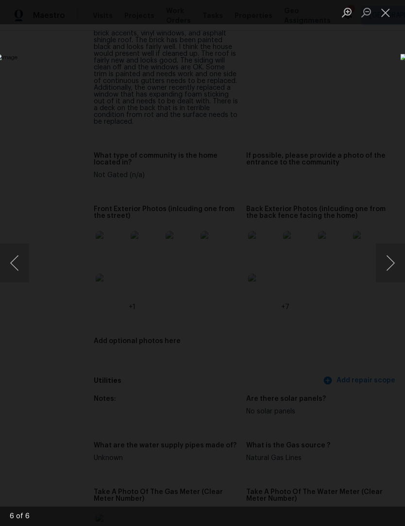
click at [392, 268] on button "Next image" at bounding box center [390, 263] width 29 height 39
click at [390, 11] on button "Close lightbox" at bounding box center [385, 12] width 19 height 17
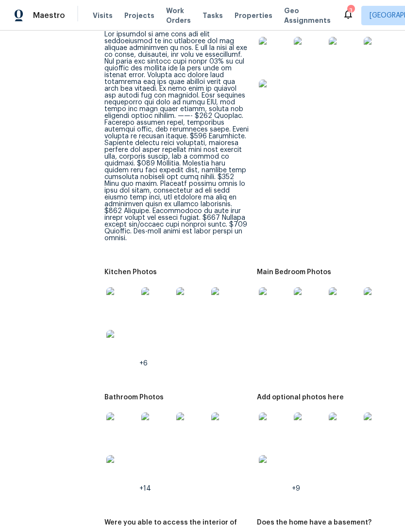
scroll to position [1446, 0]
click at [124, 297] on img at bounding box center [121, 302] width 31 height 31
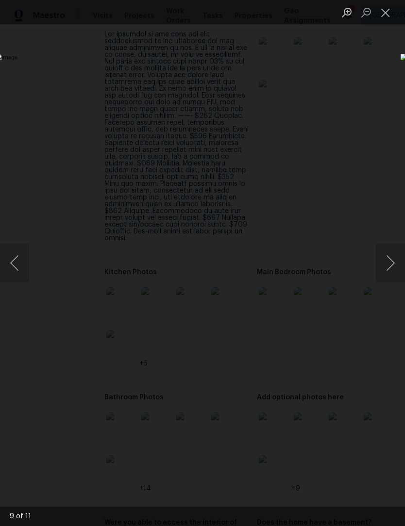
click at [393, 263] on button "Next image" at bounding box center [390, 263] width 29 height 39
